Goal: Find specific page/section: Find specific page/section

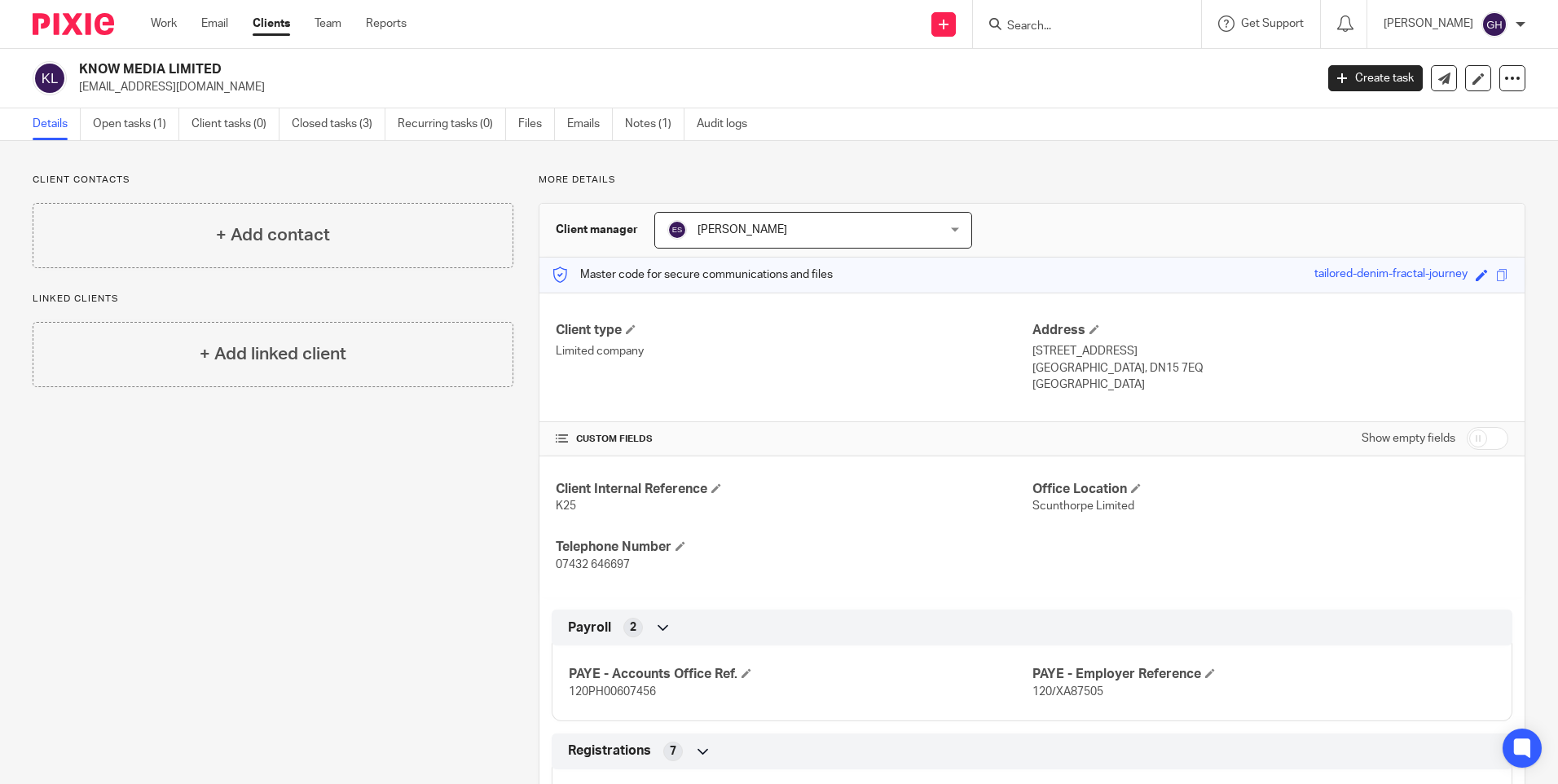
click at [1129, 27] on input "Search" at bounding box center [1079, 27] width 146 height 15
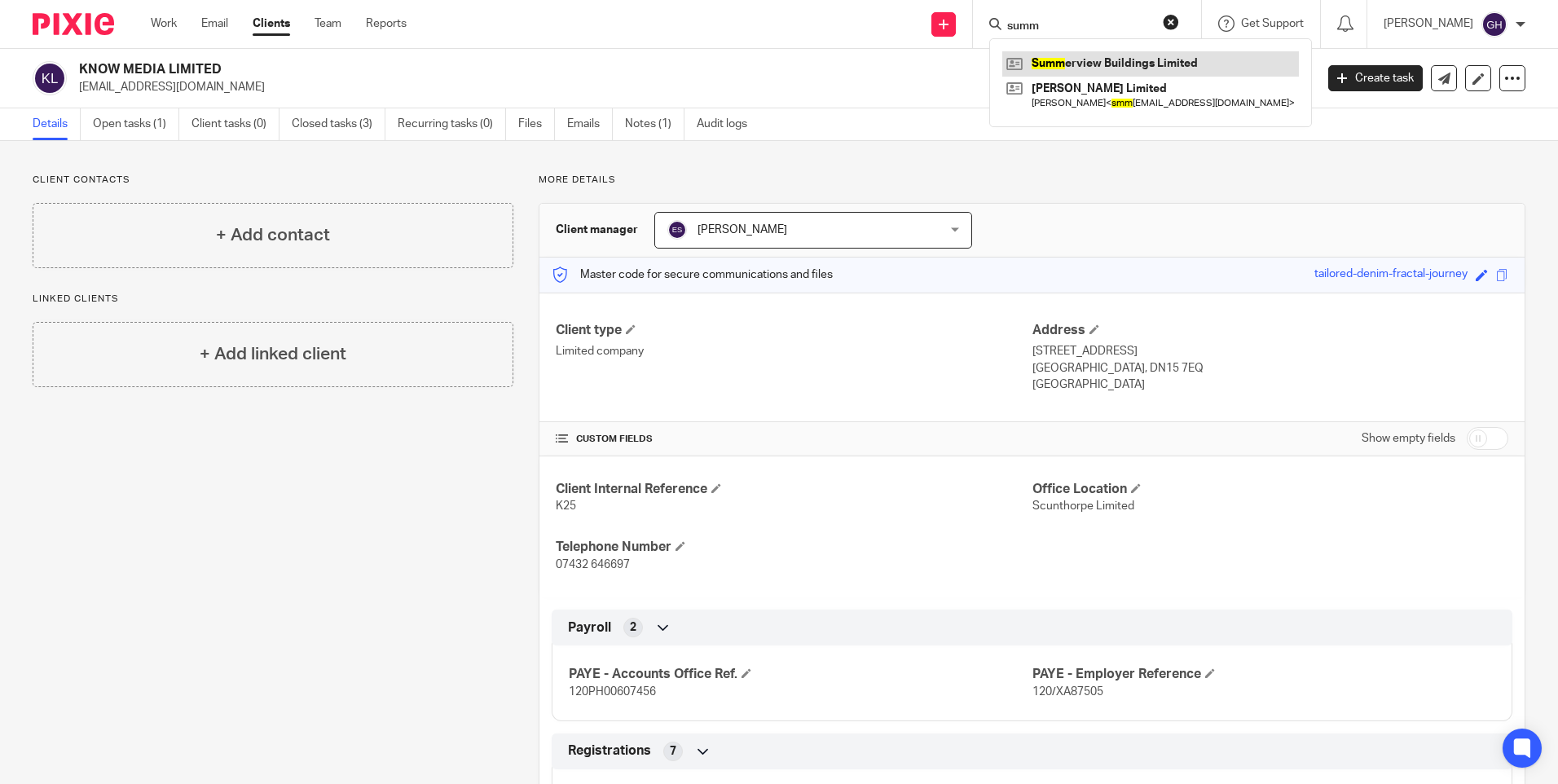
type input "summ"
click at [1128, 72] on link at bounding box center [1151, 64] width 296 height 24
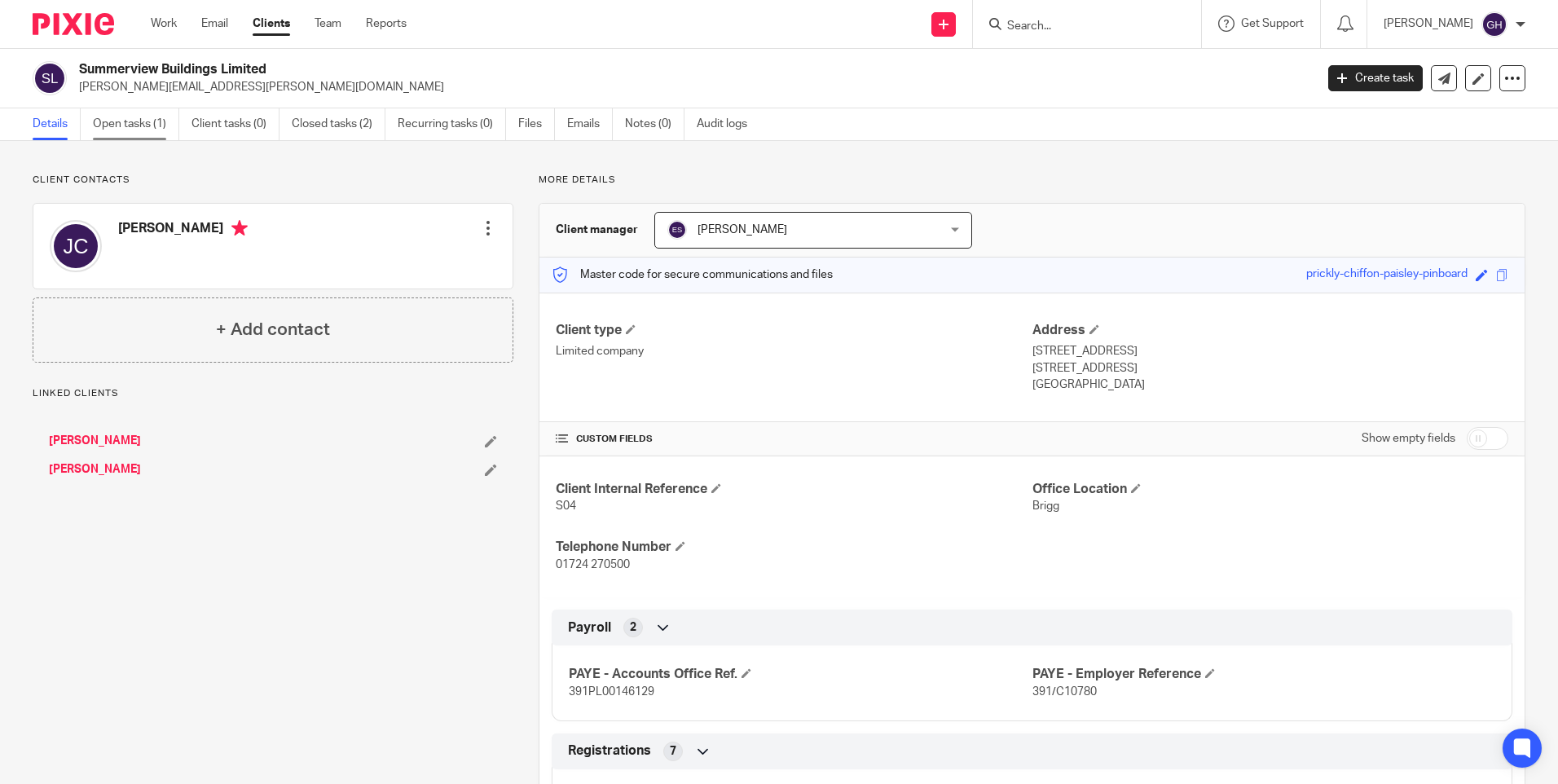
click at [147, 129] on link "Open tasks (1)" at bounding box center [136, 125] width 86 height 32
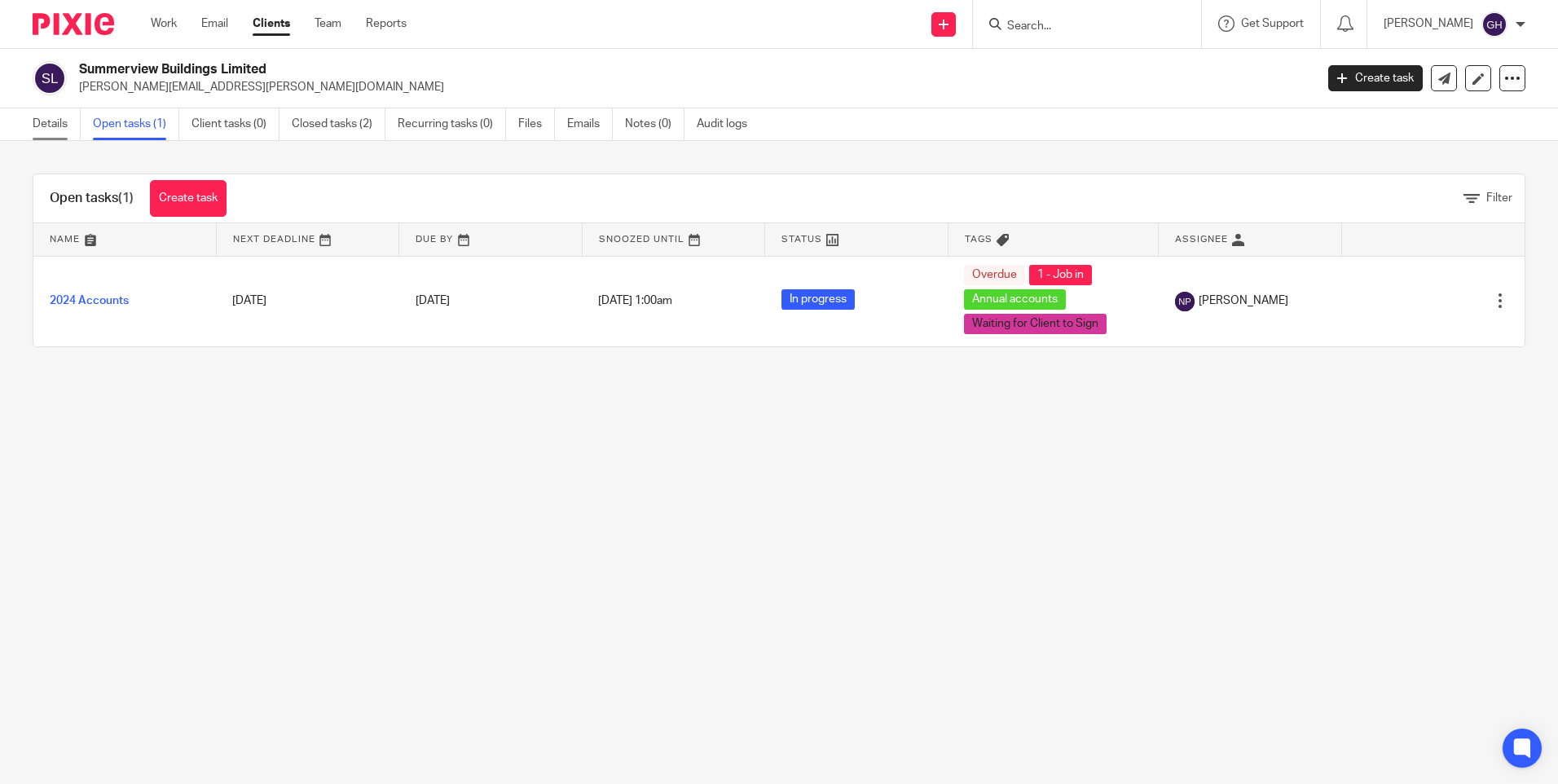
click at [53, 119] on link "Details" at bounding box center [56, 125] width 48 height 32
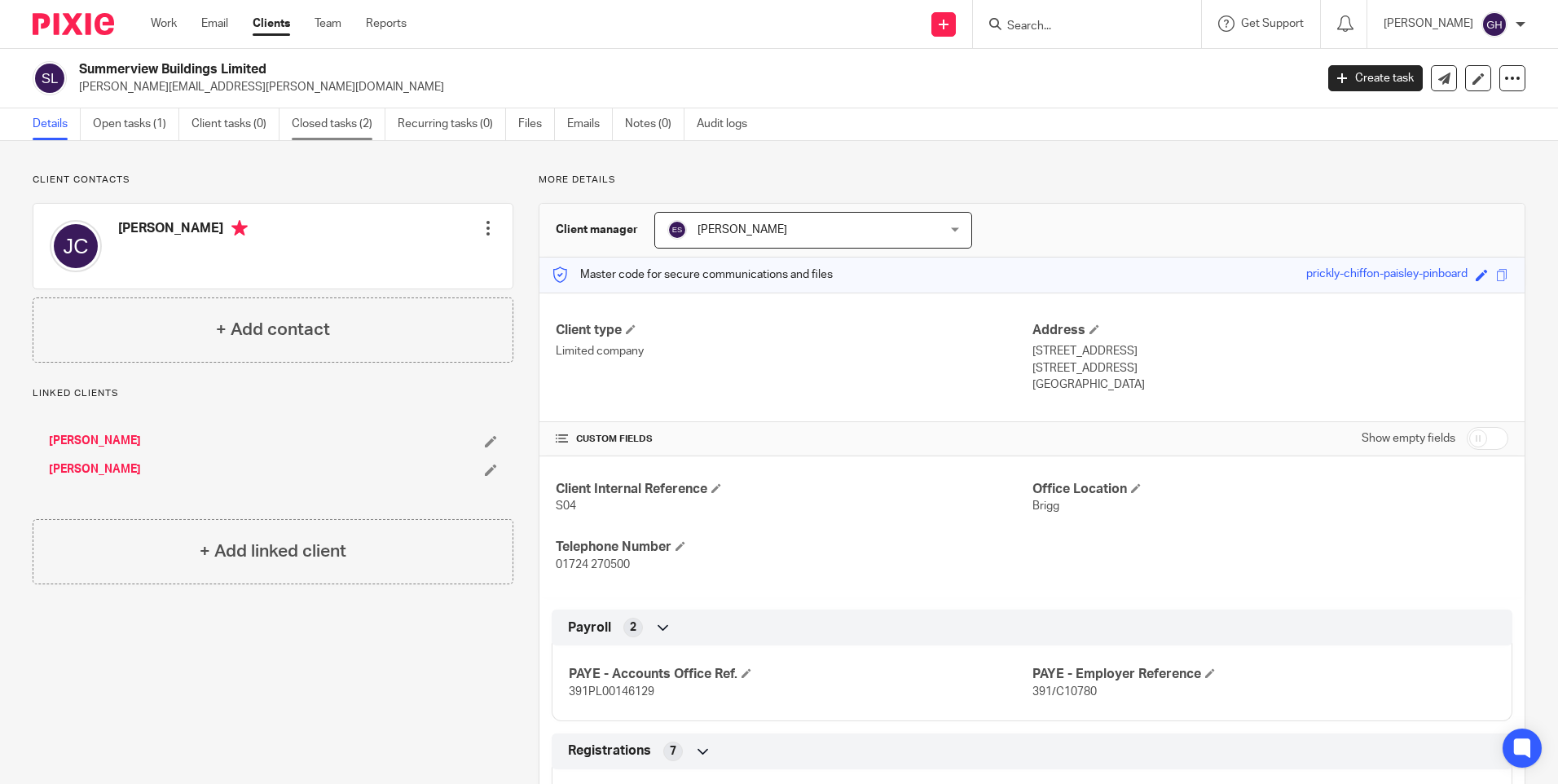
click at [361, 133] on link "Closed tasks (2)" at bounding box center [339, 125] width 94 height 32
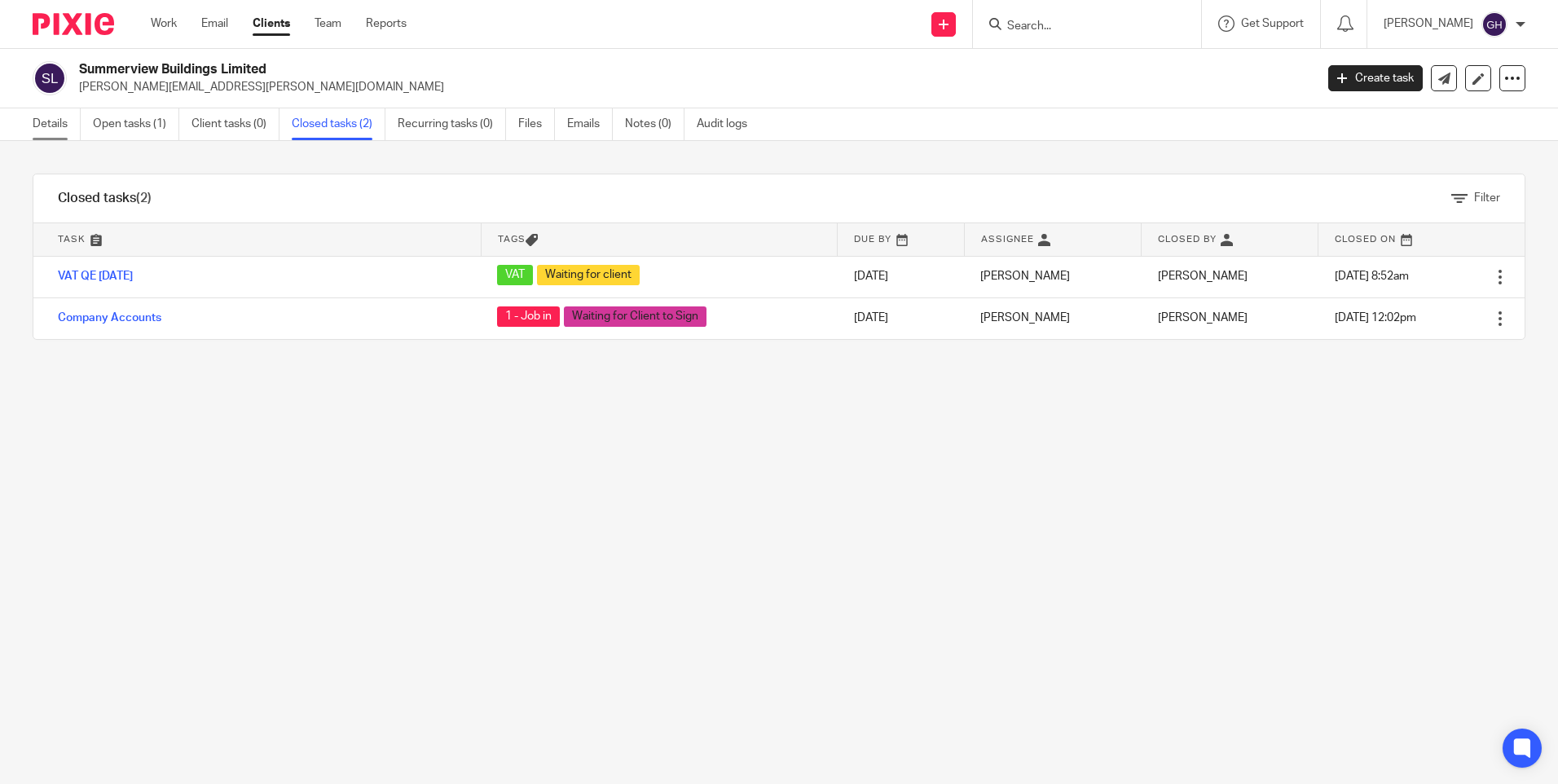
click at [60, 134] on link "Details" at bounding box center [56, 125] width 48 height 32
